Goal: Information Seeking & Learning: Learn about a topic

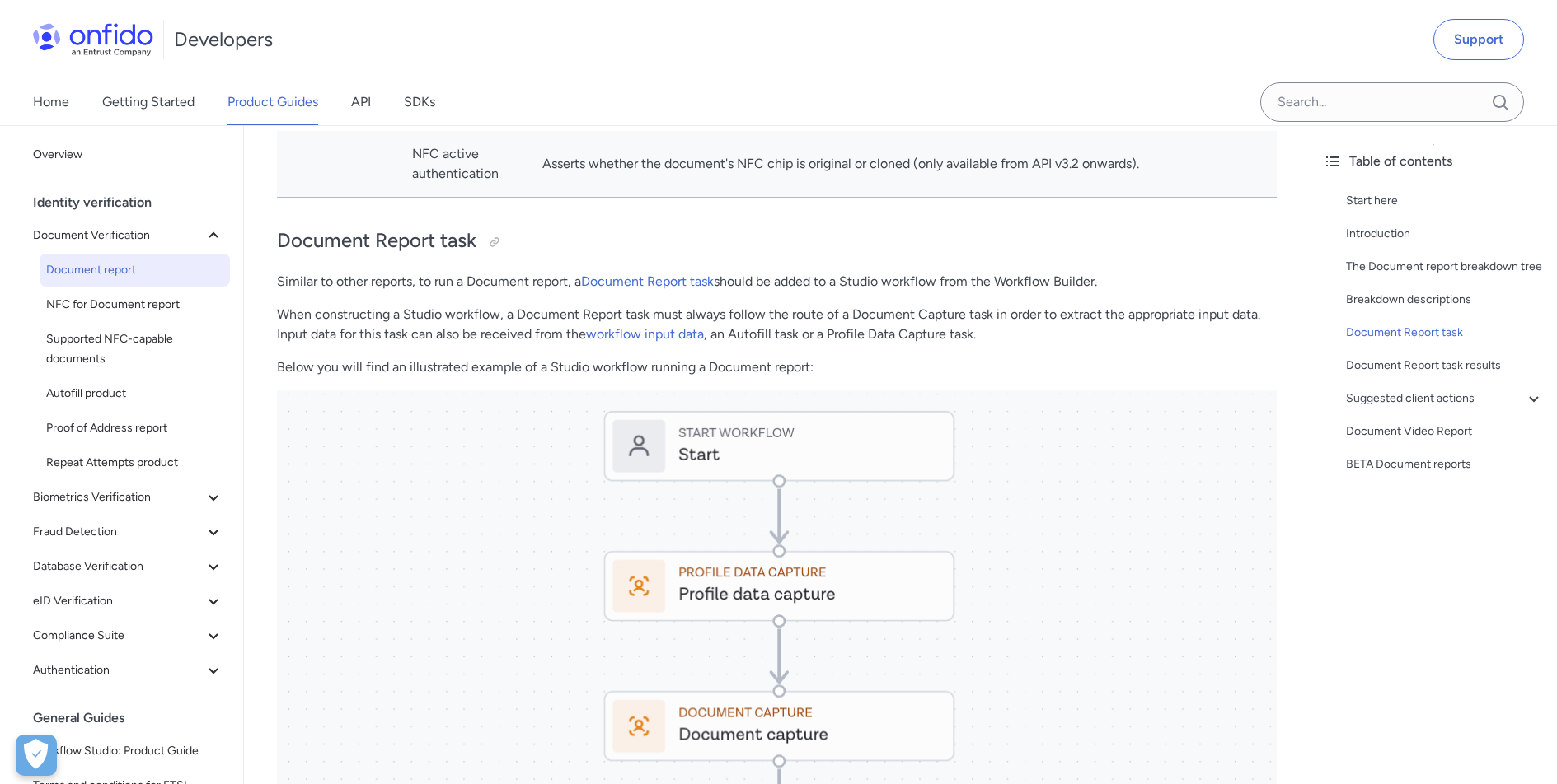
scroll to position [7673, 0]
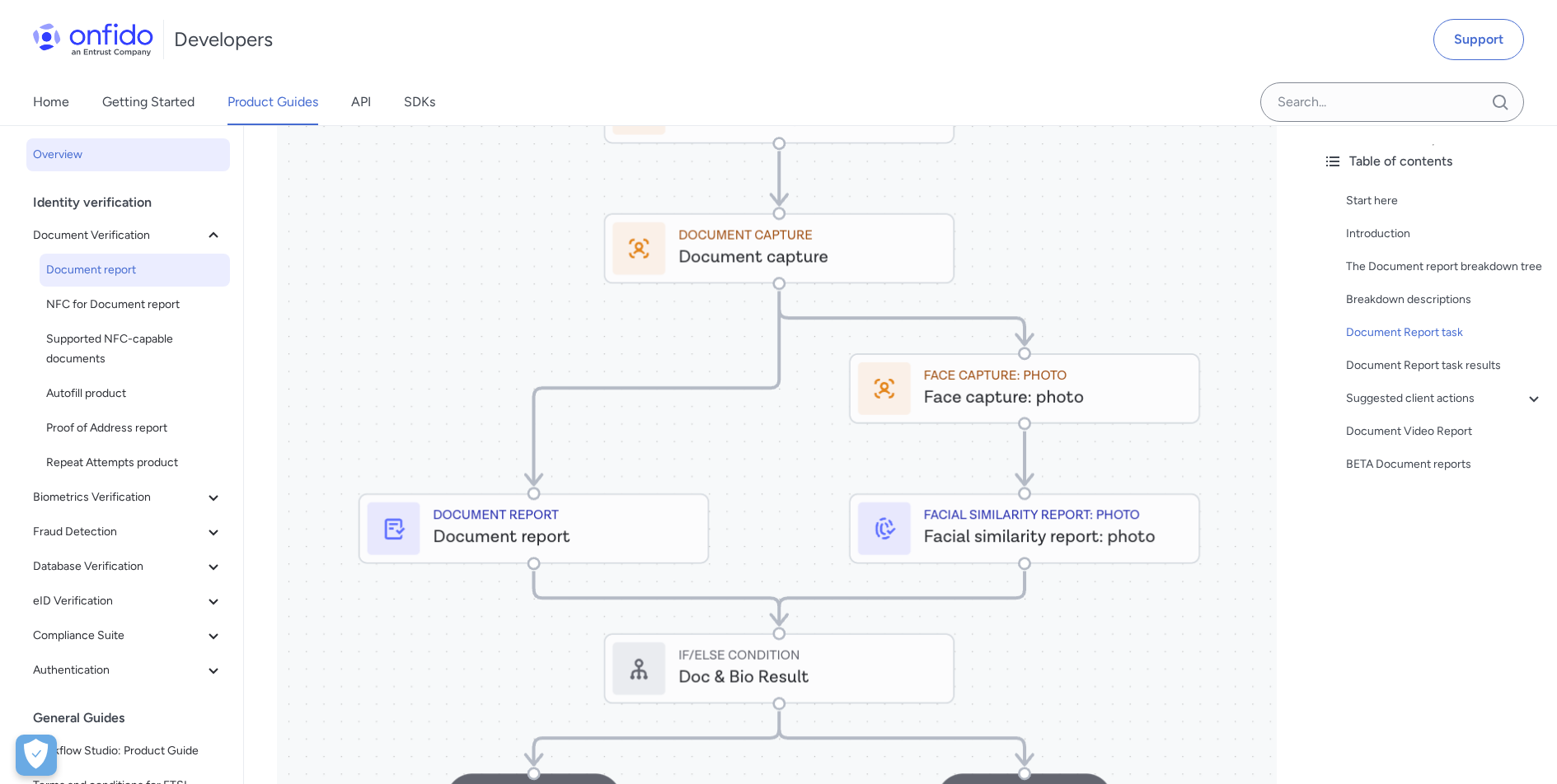
click at [60, 148] on span "Overview" at bounding box center [128, 155] width 190 height 20
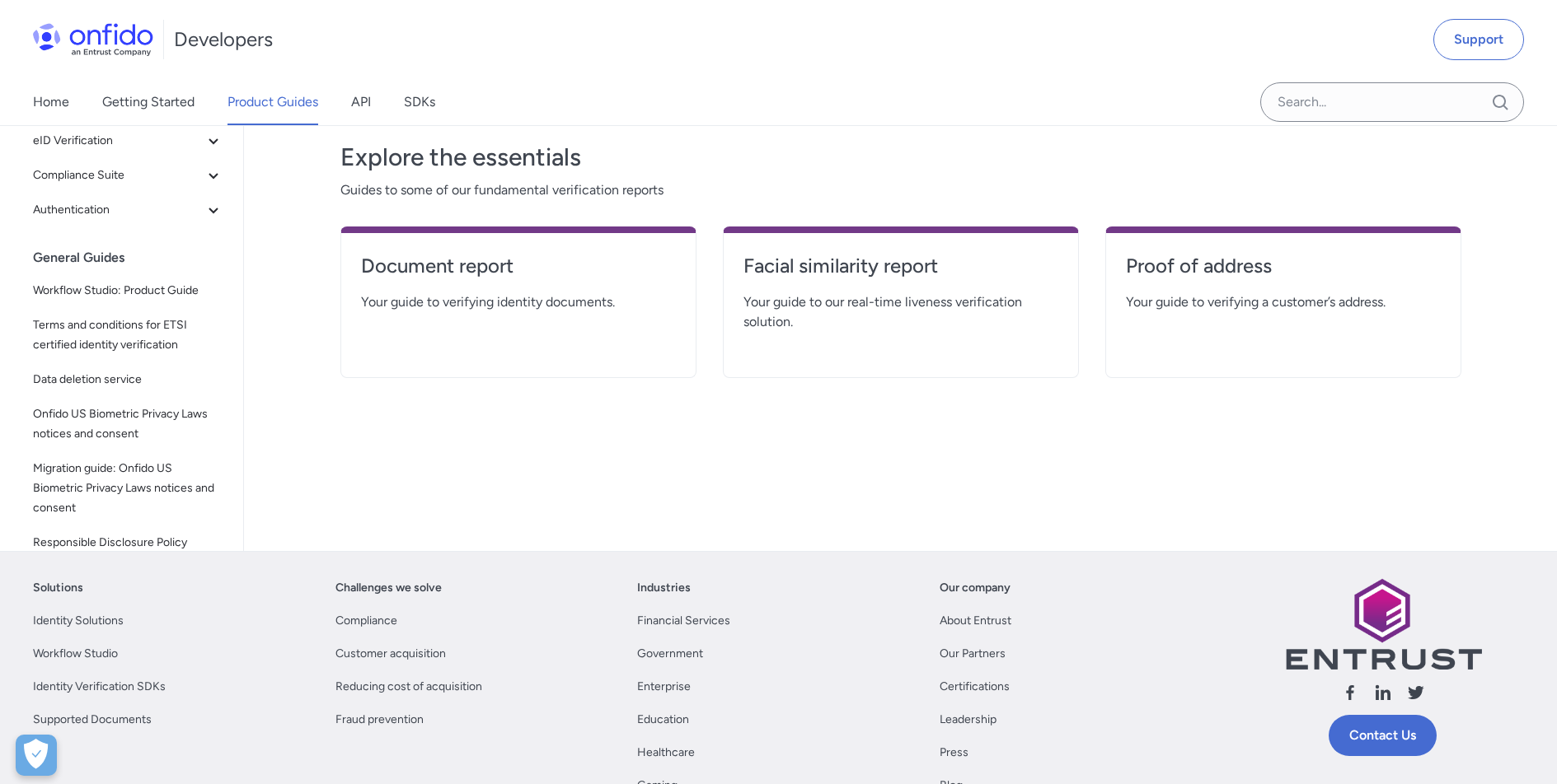
scroll to position [288, 0]
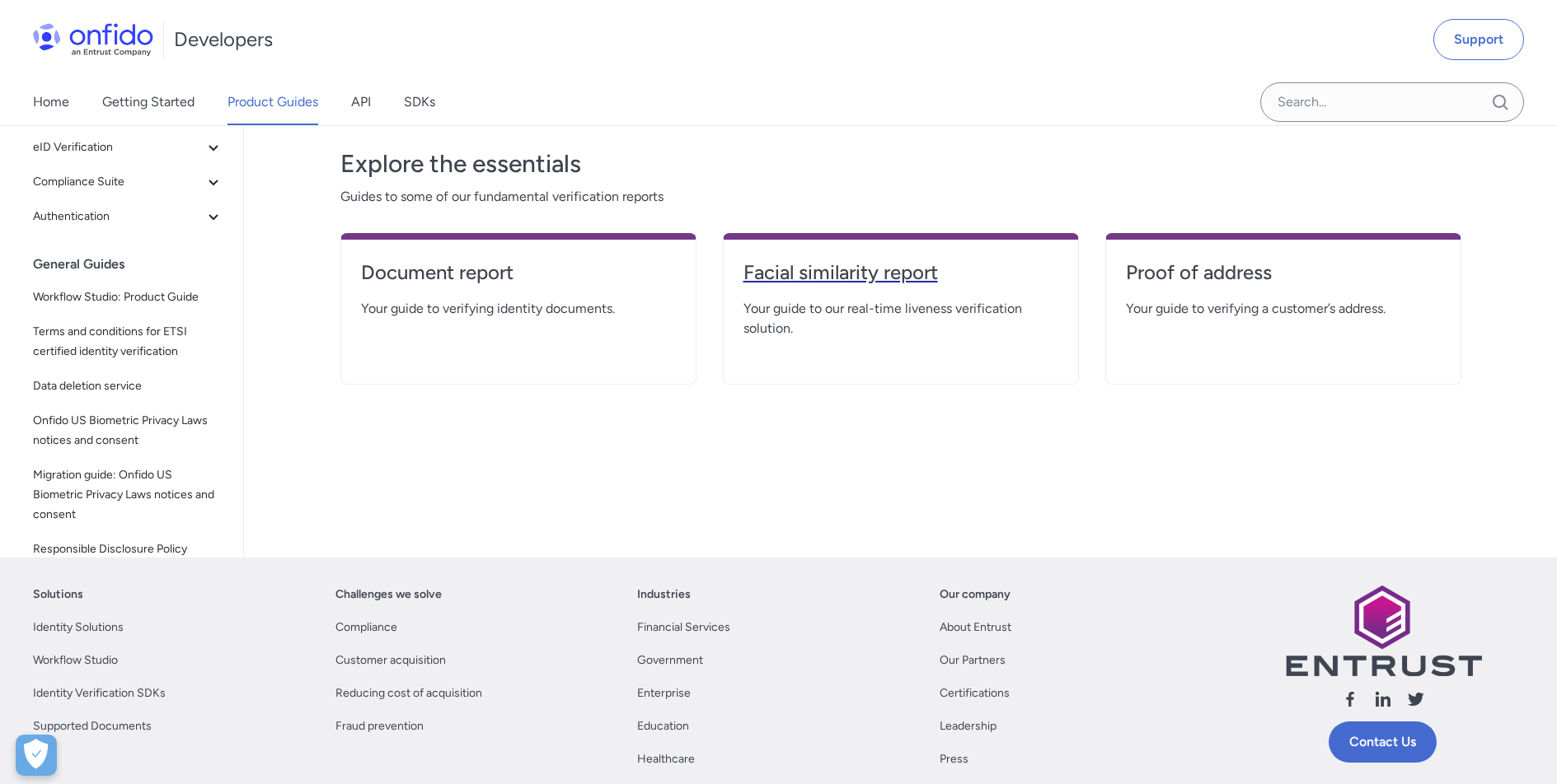
click at [842, 273] on h4 "Facial similarity report" at bounding box center [901, 273] width 315 height 27
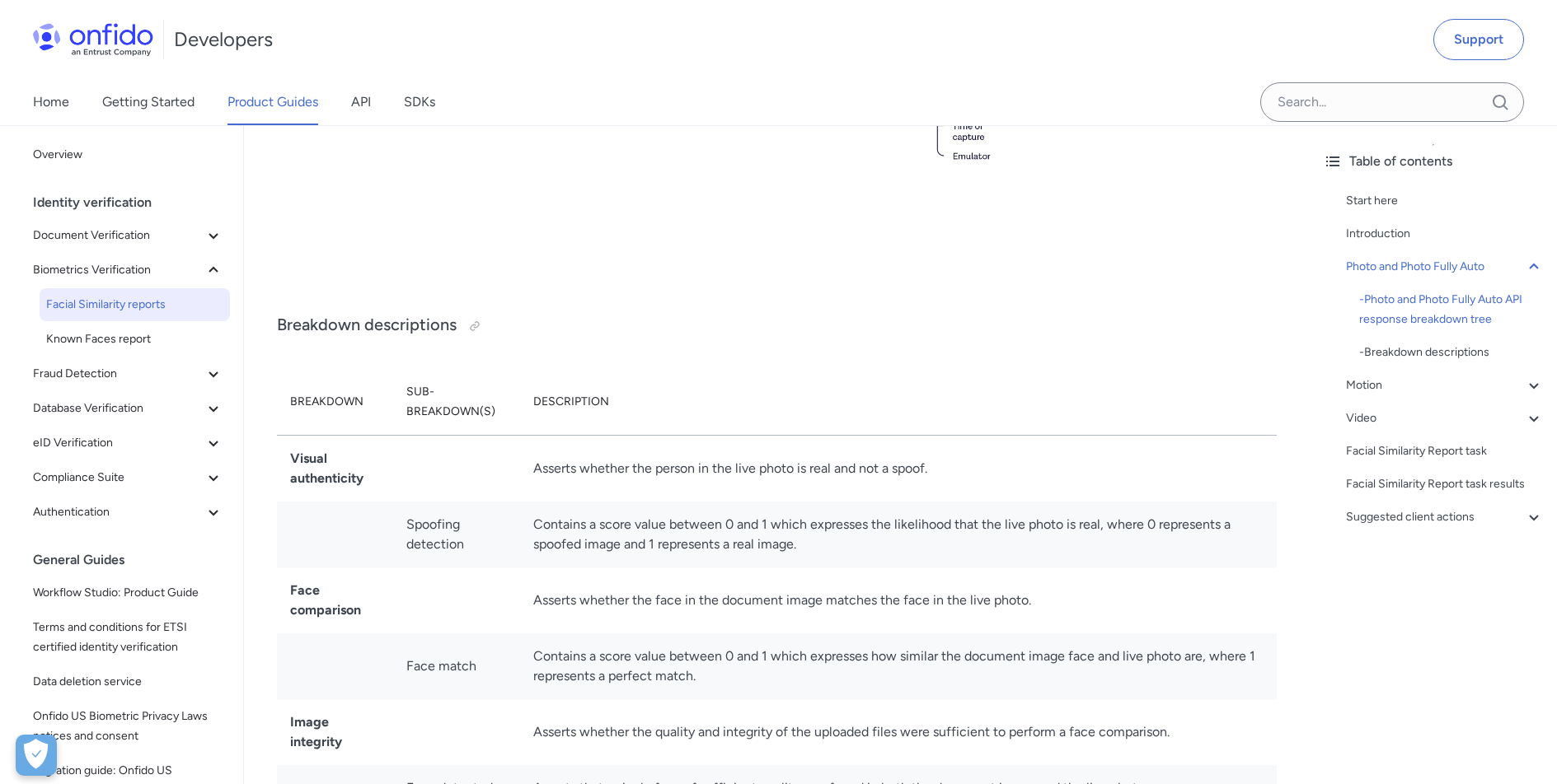
scroll to position [1168, 0]
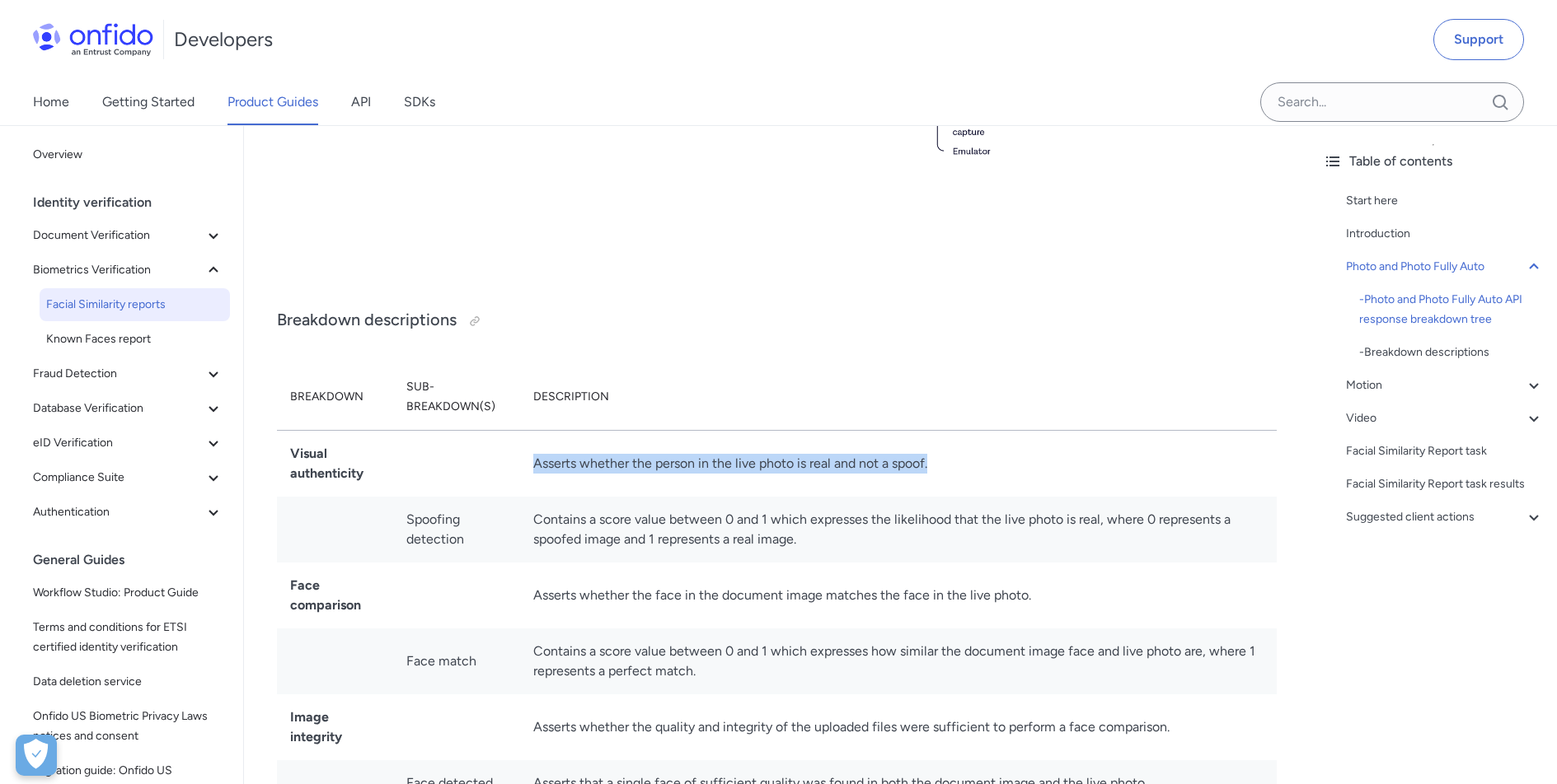
drag, startPoint x: 932, startPoint y: 464, endPoint x: 531, endPoint y: 465, distance: 401.0
click at [531, 465] on td "Asserts whether the person in the live photo is real and not a spoof." at bounding box center [898, 463] width 757 height 67
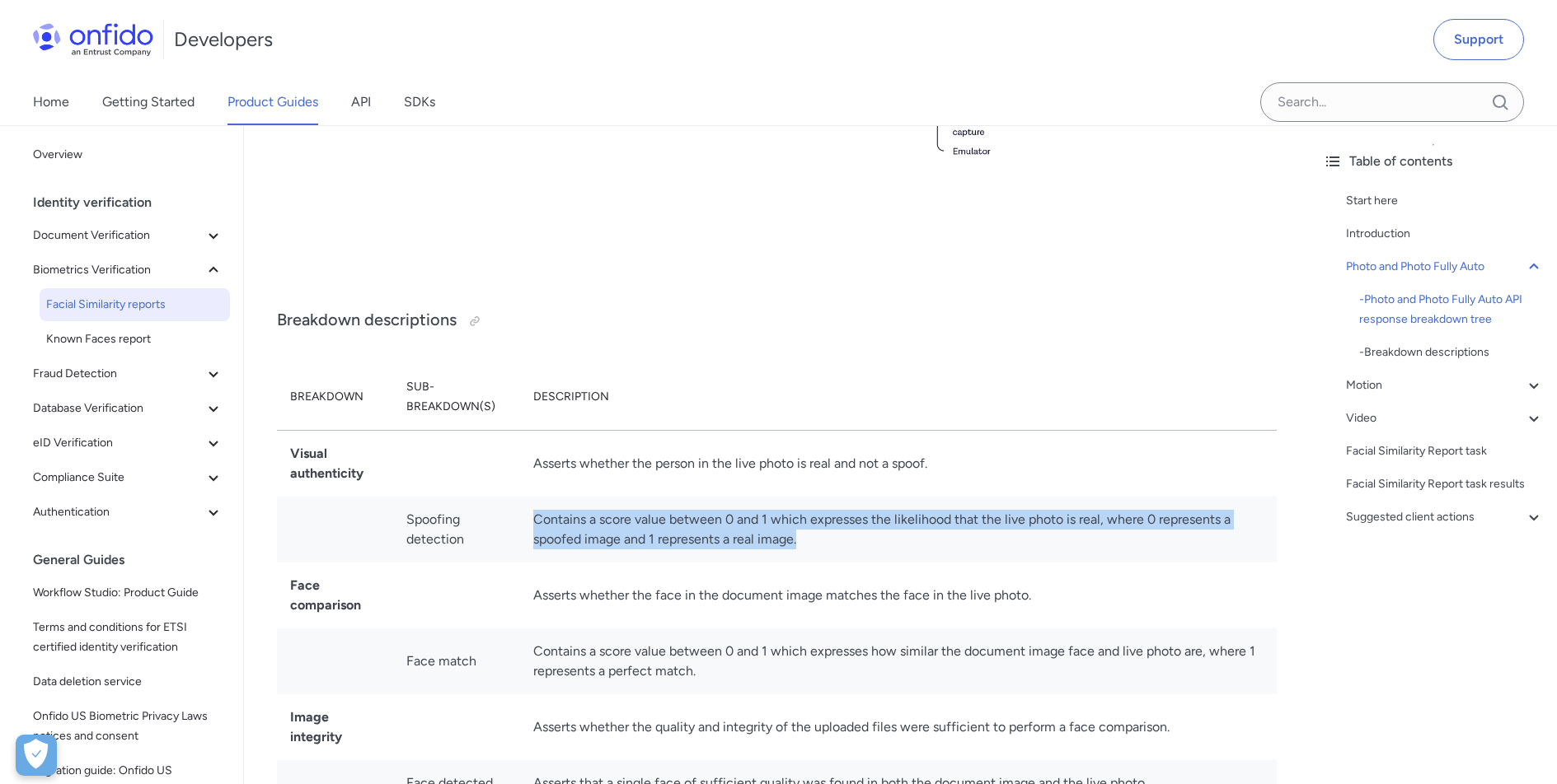
drag, startPoint x: 534, startPoint y: 519, endPoint x: 818, endPoint y: 538, distance: 284.6
click at [818, 538] on td "Contains a score value between 0 and 1 which expresses the likelihood that the …" at bounding box center [898, 529] width 757 height 66
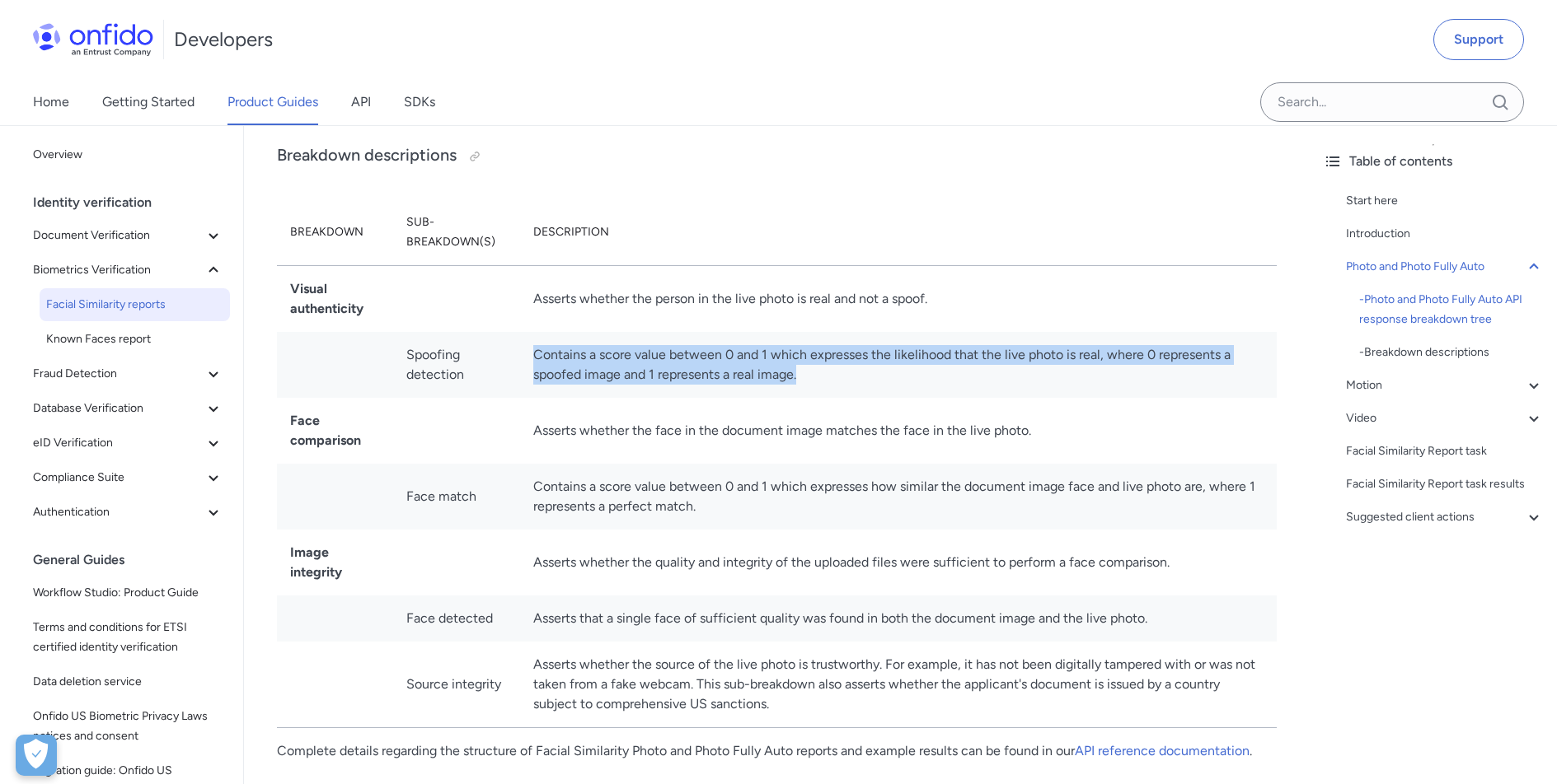
scroll to position [1334, 0]
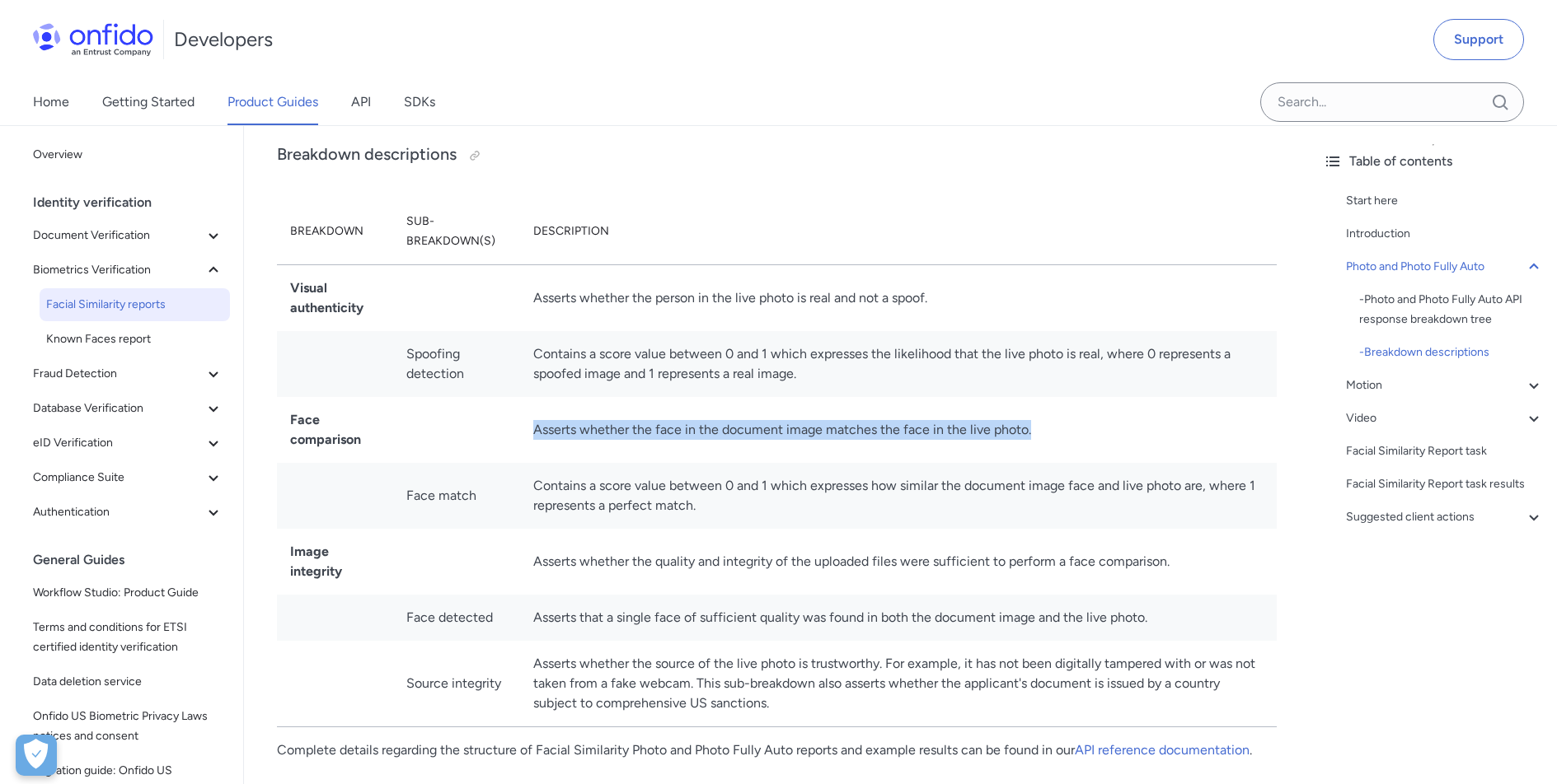
drag, startPoint x: 532, startPoint y: 431, endPoint x: 1047, endPoint y: 429, distance: 515.0
click at [1047, 429] on td "Asserts whether the face in the document image matches the face in the live pho…" at bounding box center [898, 430] width 757 height 66
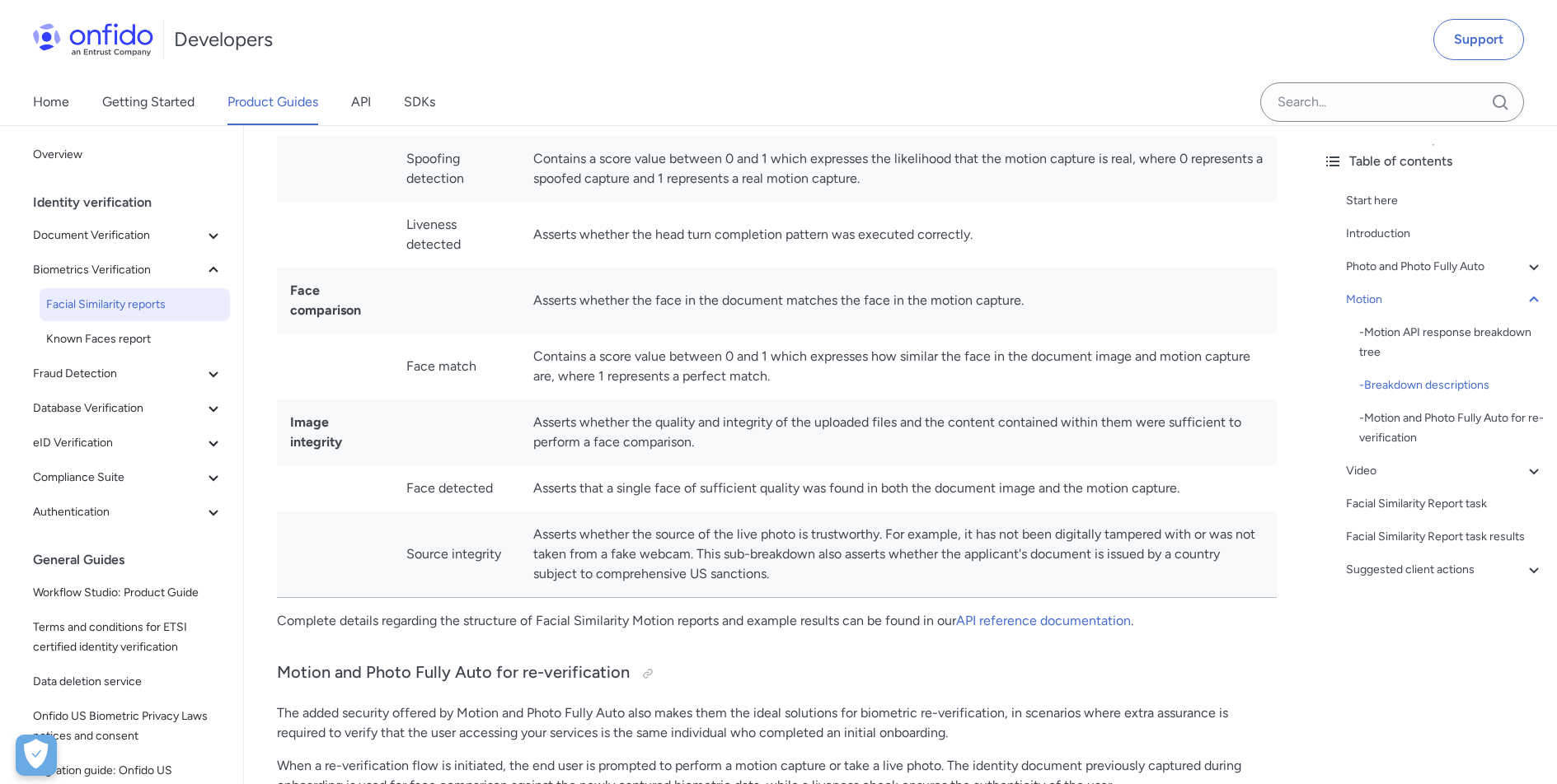
scroll to position [3111, 0]
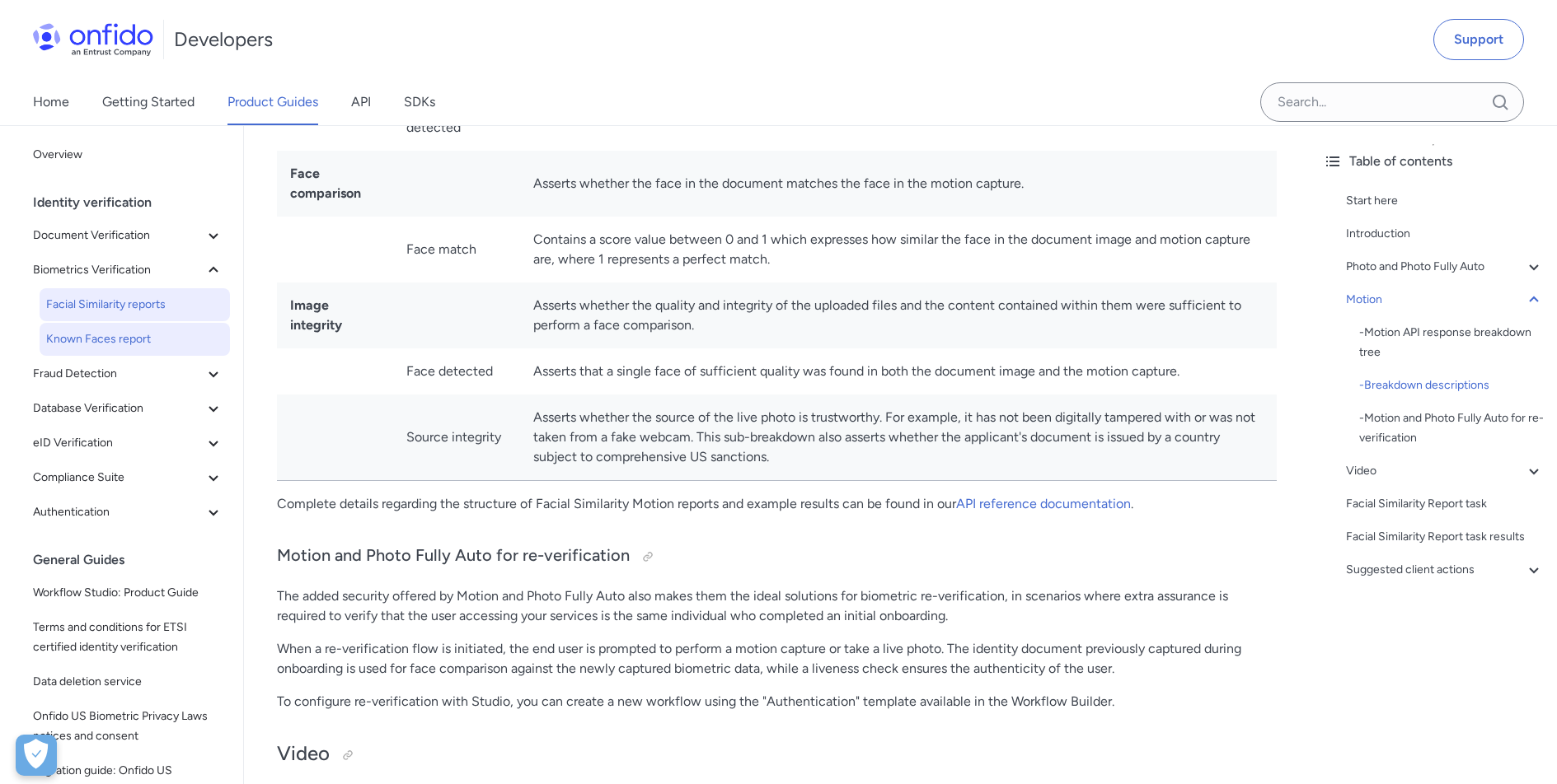
click at [109, 344] on span "Known Faces report" at bounding box center [134, 339] width 177 height 20
click at [109, 343] on span "Known Faces report" at bounding box center [134, 339] width 177 height 20
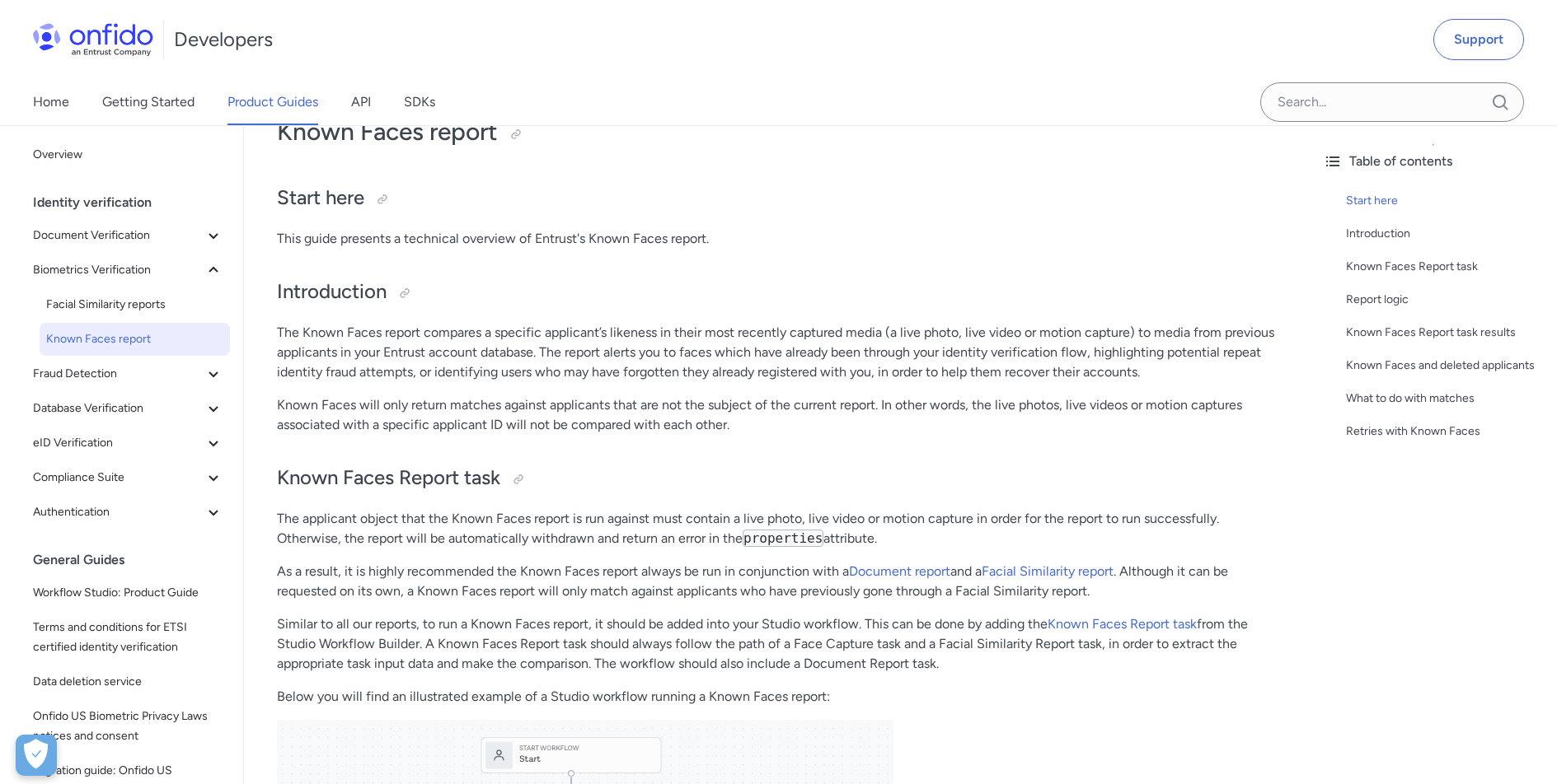
scroll to position [110, 0]
drag, startPoint x: 757, startPoint y: 341, endPoint x: 748, endPoint y: 342, distance: 9.1
click at [756, 341] on p "The Known Faces report compares a specific applicant’s likeness in their most r…" at bounding box center [777, 350] width 999 height 59
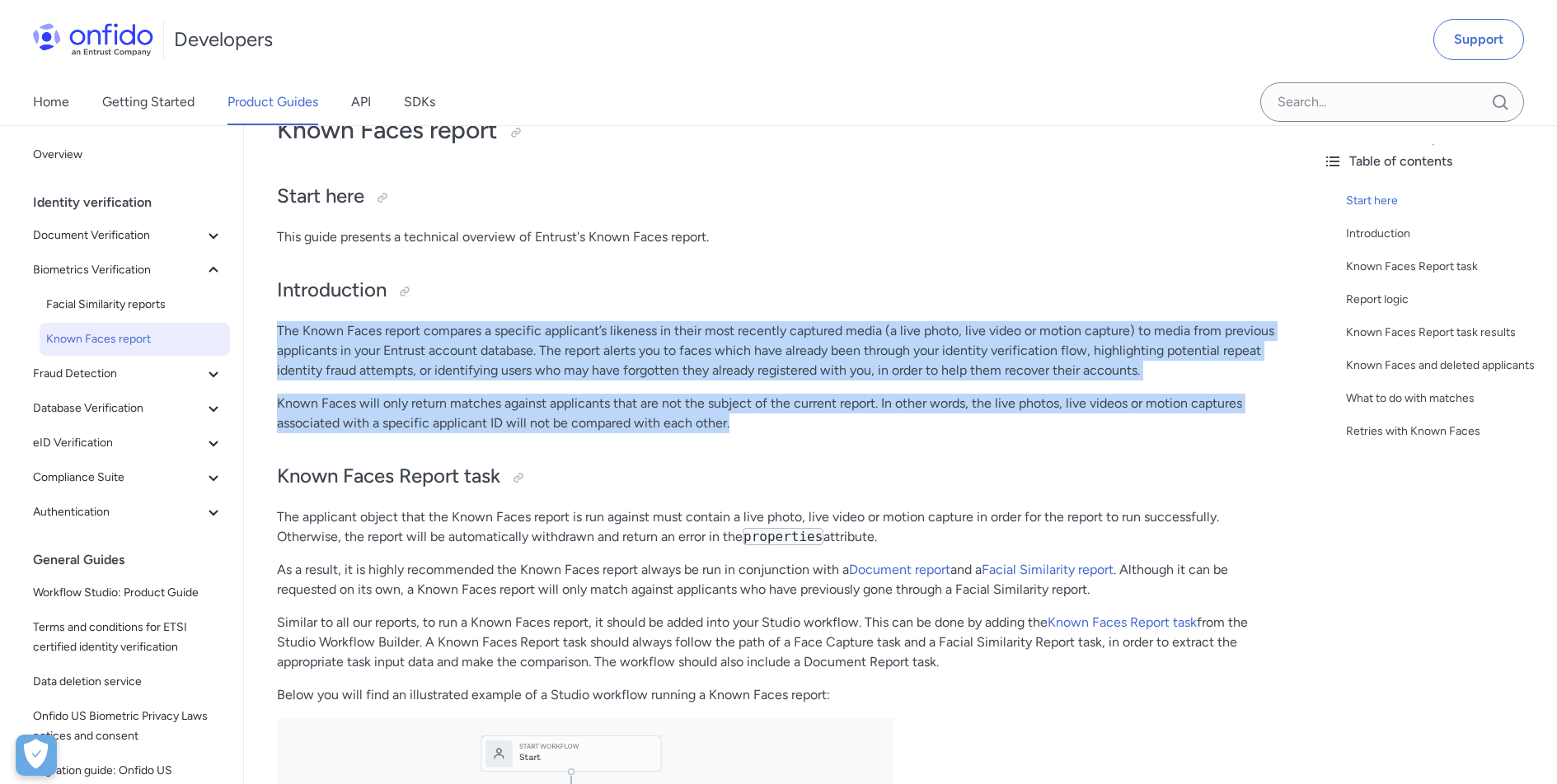
drag, startPoint x: 278, startPoint y: 332, endPoint x: 762, endPoint y: 419, distance: 491.8
click at [761, 419] on p "Known Faces will only return matches against applicants that are not the subjec…" at bounding box center [777, 413] width 999 height 39
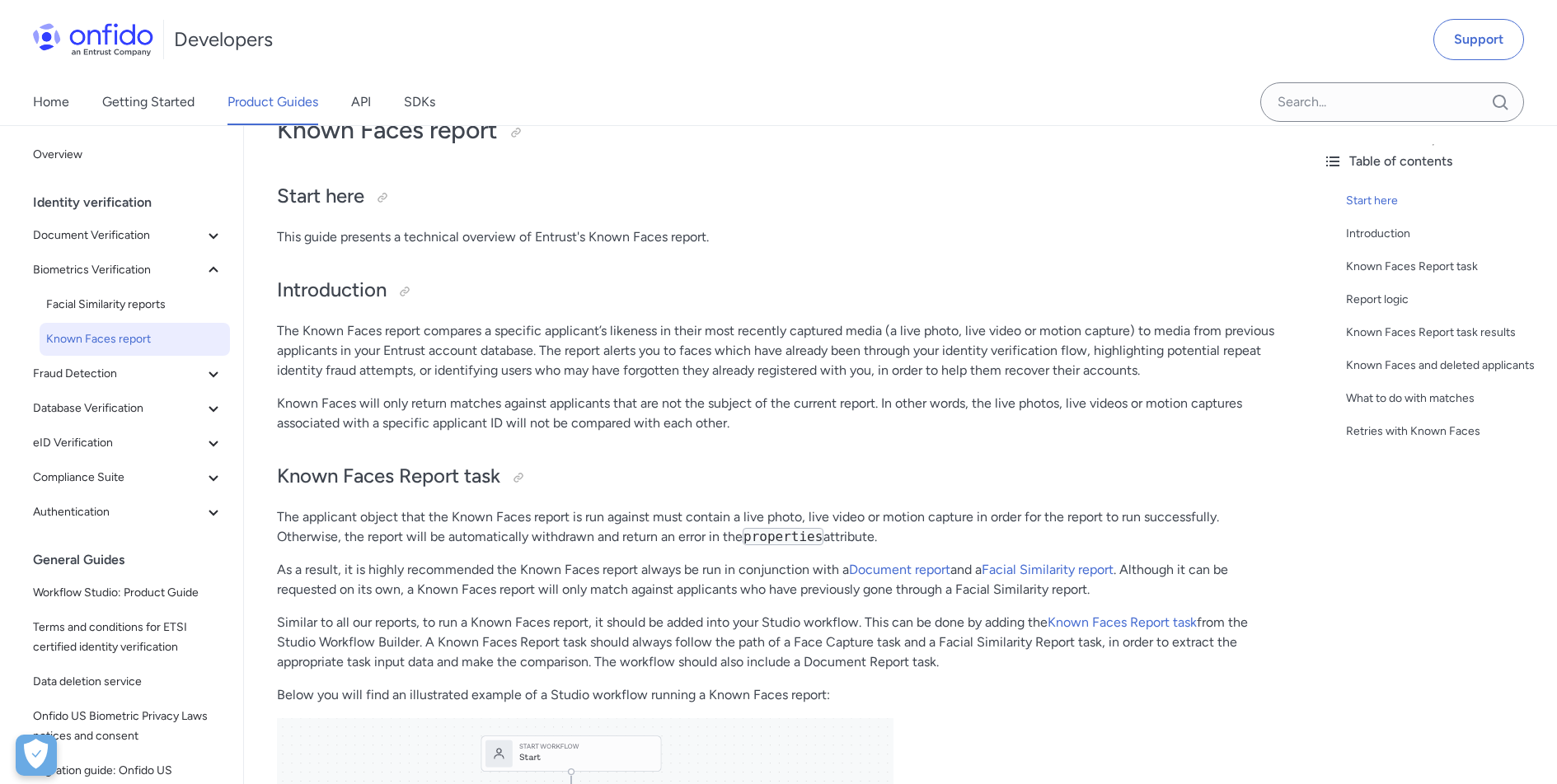
click at [759, 425] on p "Known Faces will only return matches against applicants that are not the subjec…" at bounding box center [777, 413] width 999 height 39
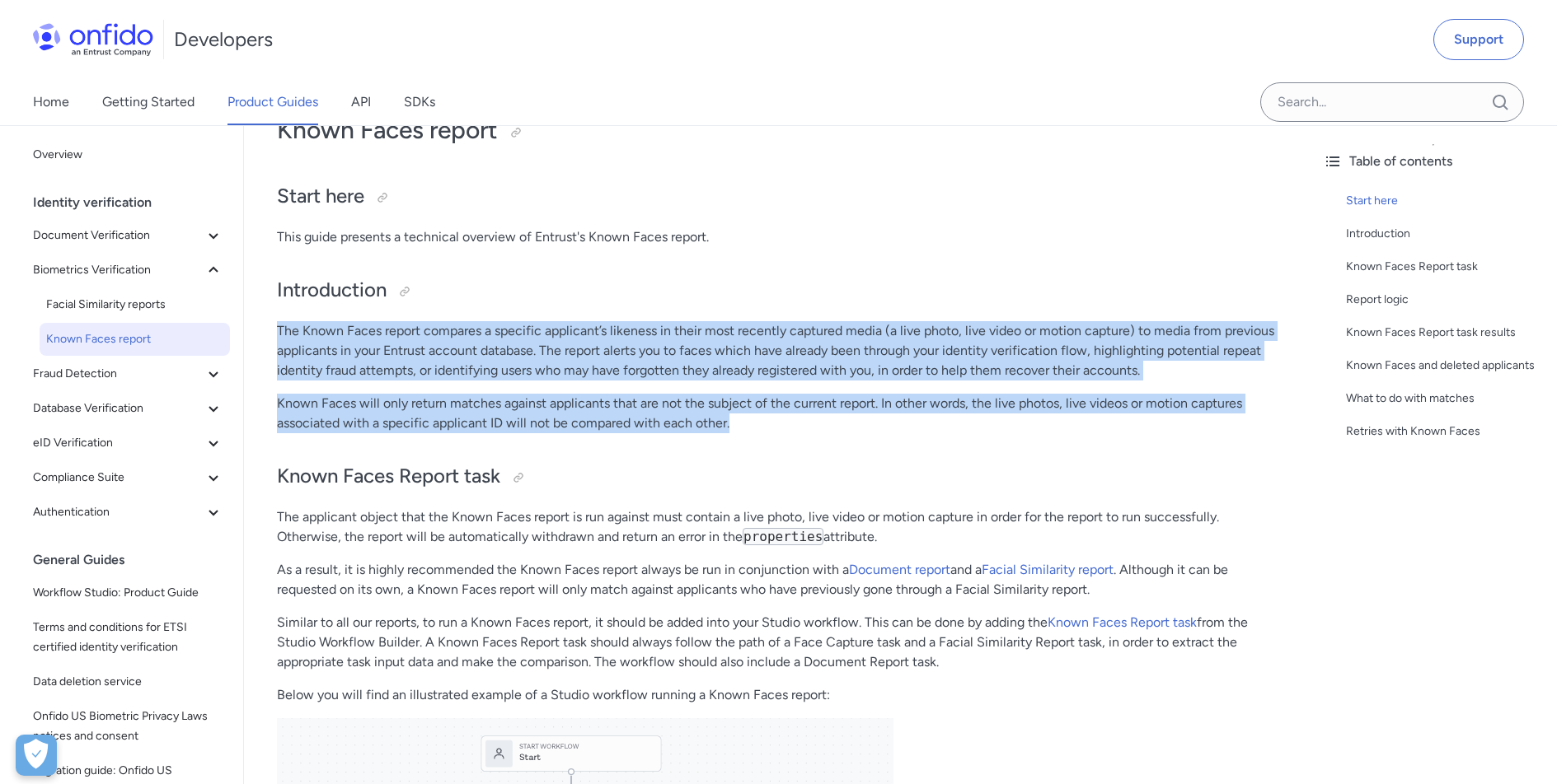
drag, startPoint x: 753, startPoint y: 430, endPoint x: 267, endPoint y: 330, distance: 496.2
click at [350, 396] on p "Known Faces will only return matches against applicants that are not the subjec…" at bounding box center [777, 413] width 999 height 39
drag, startPoint x: 740, startPoint y: 424, endPoint x: 286, endPoint y: 332, distance: 463.2
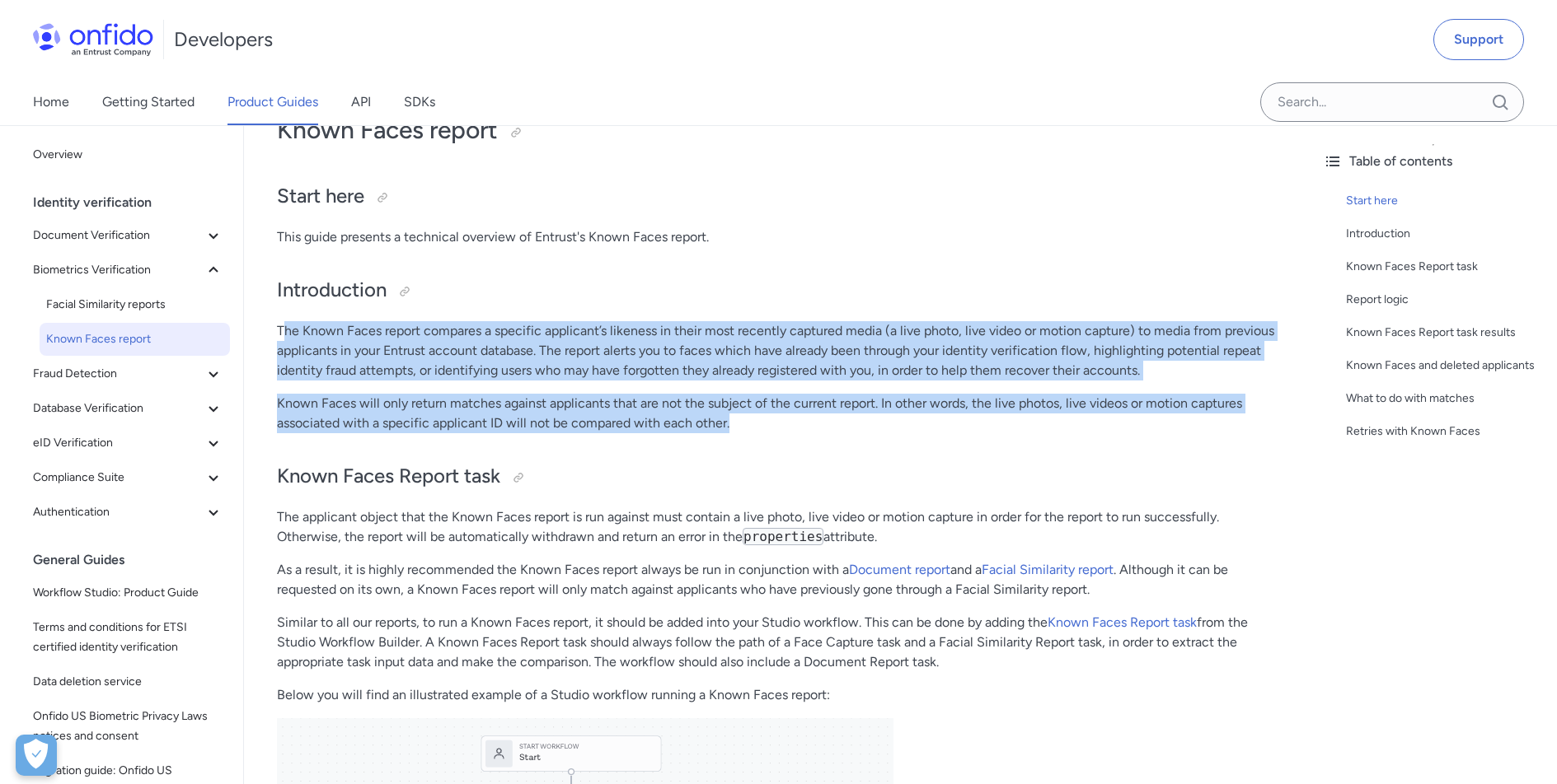
click at [800, 428] on p "Known Faces will only return matches against applicants that are not the subjec…" at bounding box center [777, 413] width 999 height 39
drag, startPoint x: 800, startPoint y: 428, endPoint x: 295, endPoint y: 312, distance: 518.2
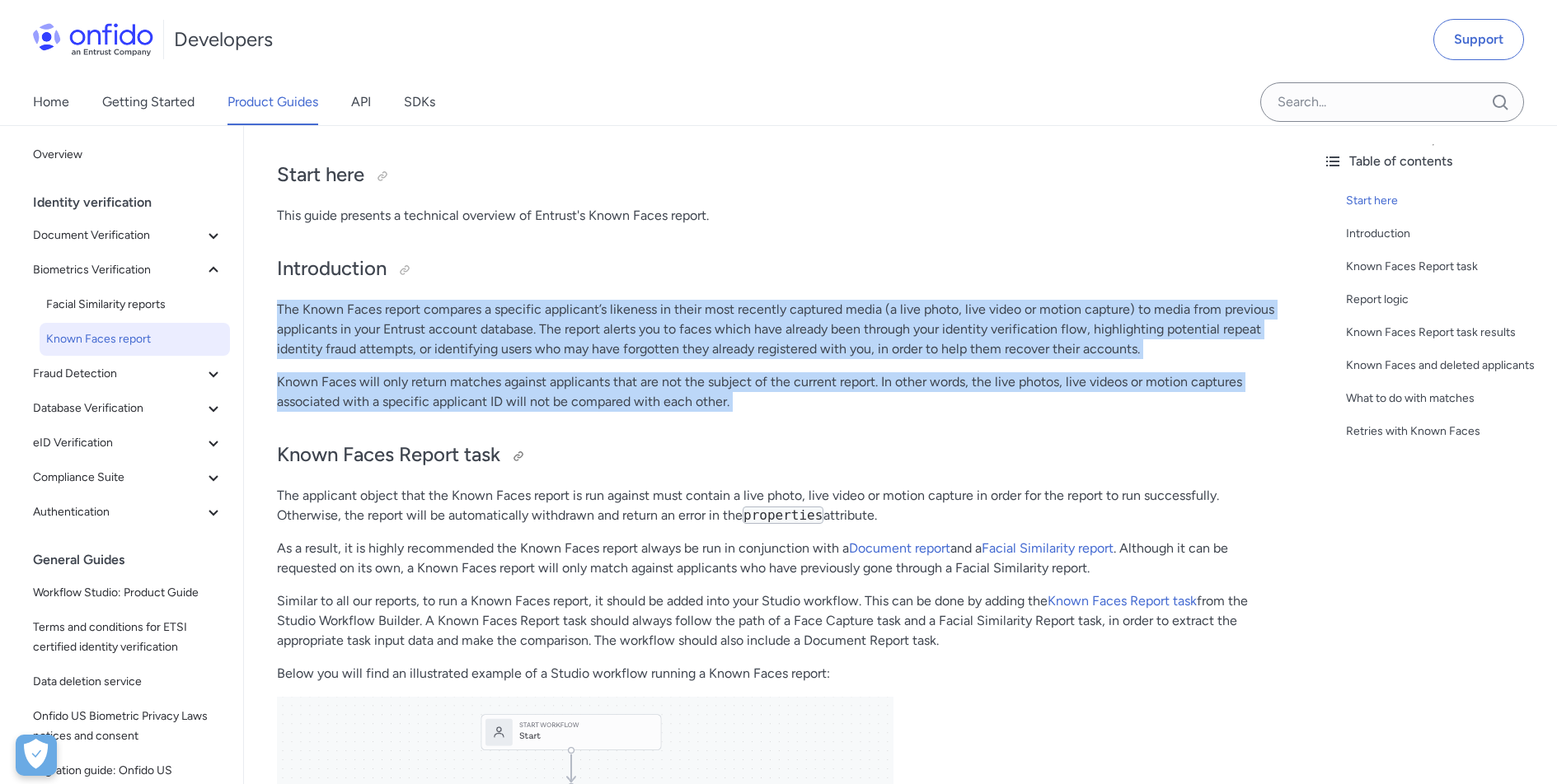
click at [691, 441] on h2 "Known Faces Report task" at bounding box center [777, 455] width 999 height 28
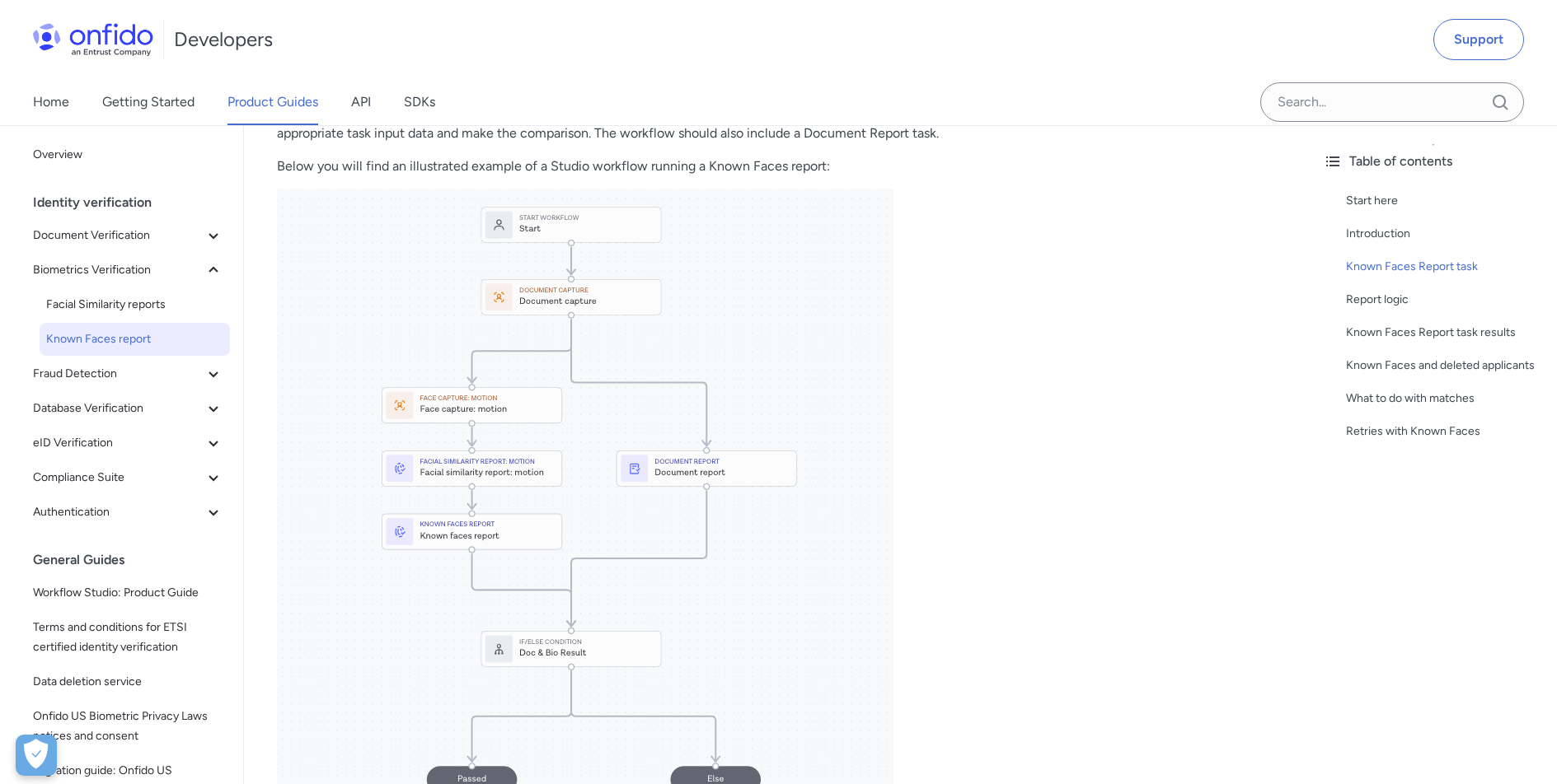
scroll to position [639, 0]
